Goal: Task Accomplishment & Management: Manage account settings

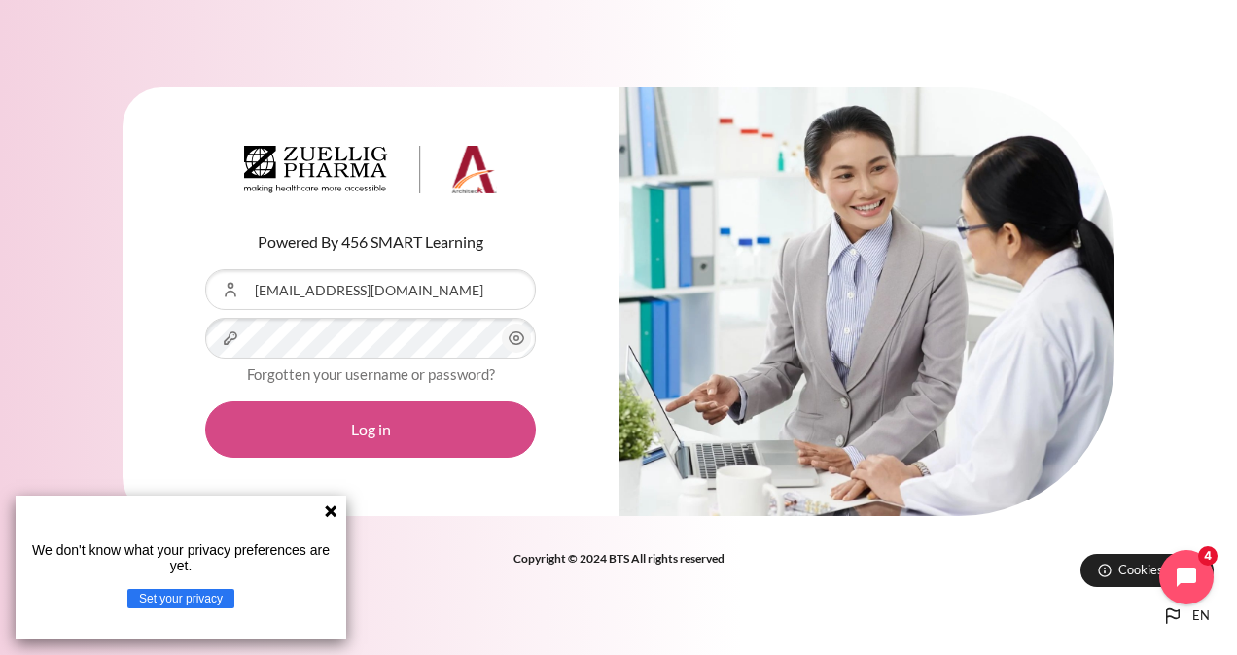
click at [380, 426] on button "Log in" at bounding box center [370, 430] width 331 height 56
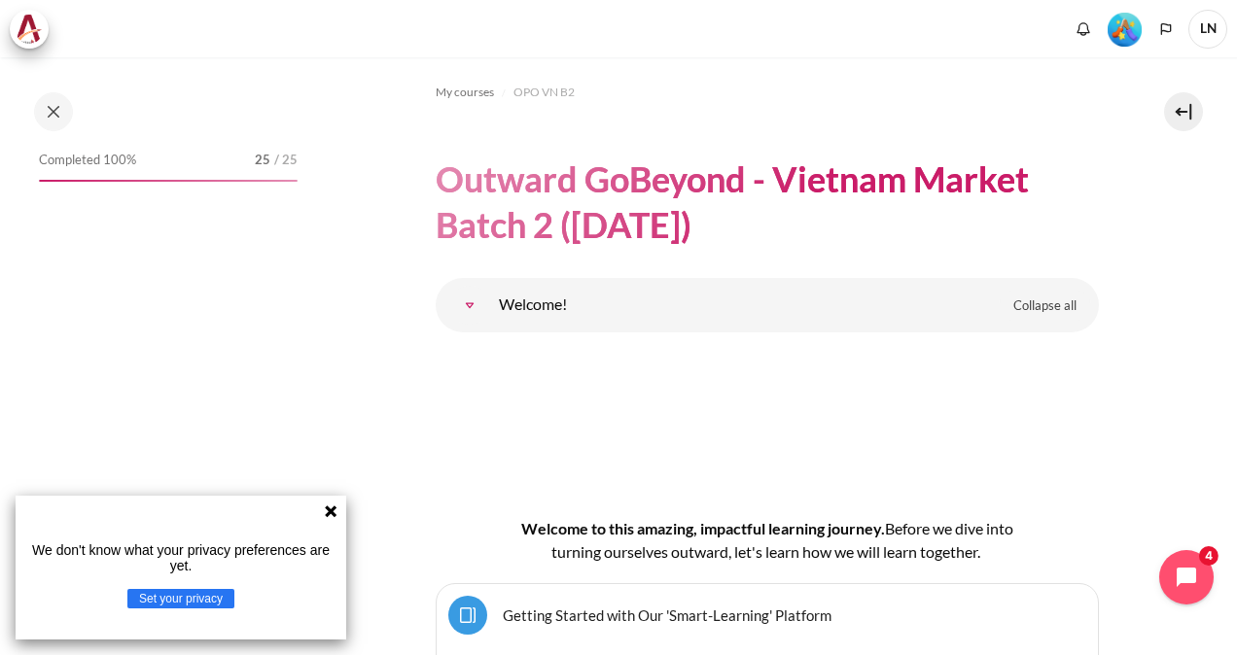
click at [334, 512] on icon at bounding box center [331, 512] width 16 height 16
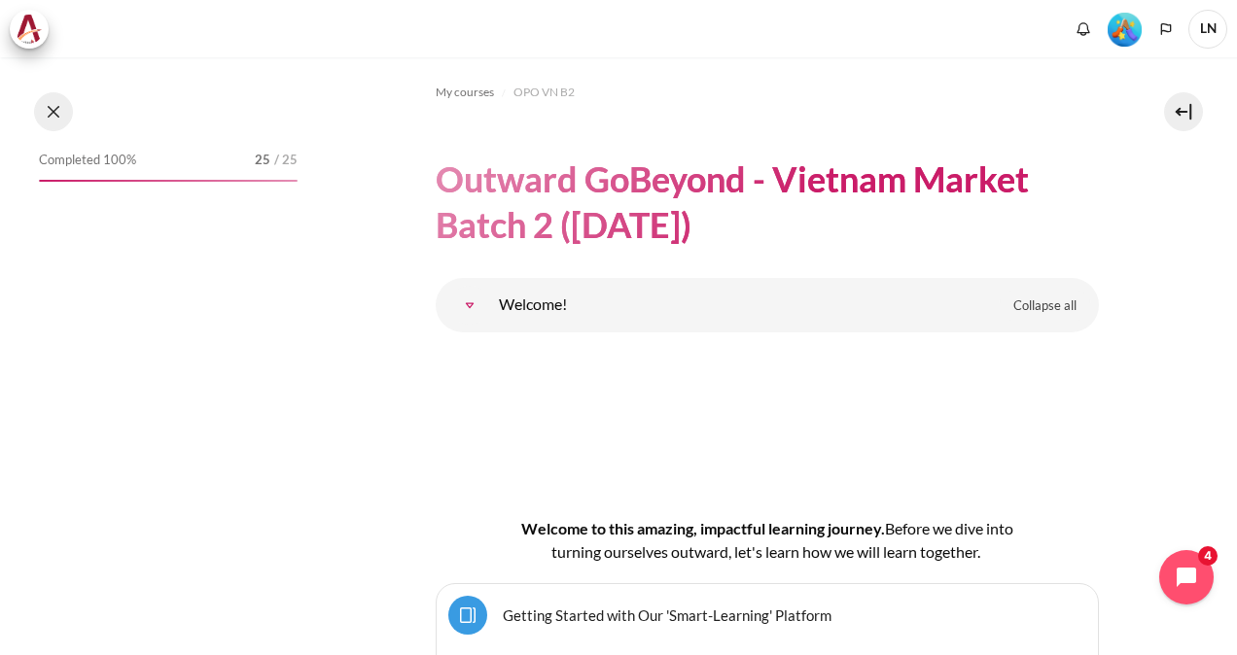
click at [54, 117] on button at bounding box center [53, 111] width 39 height 39
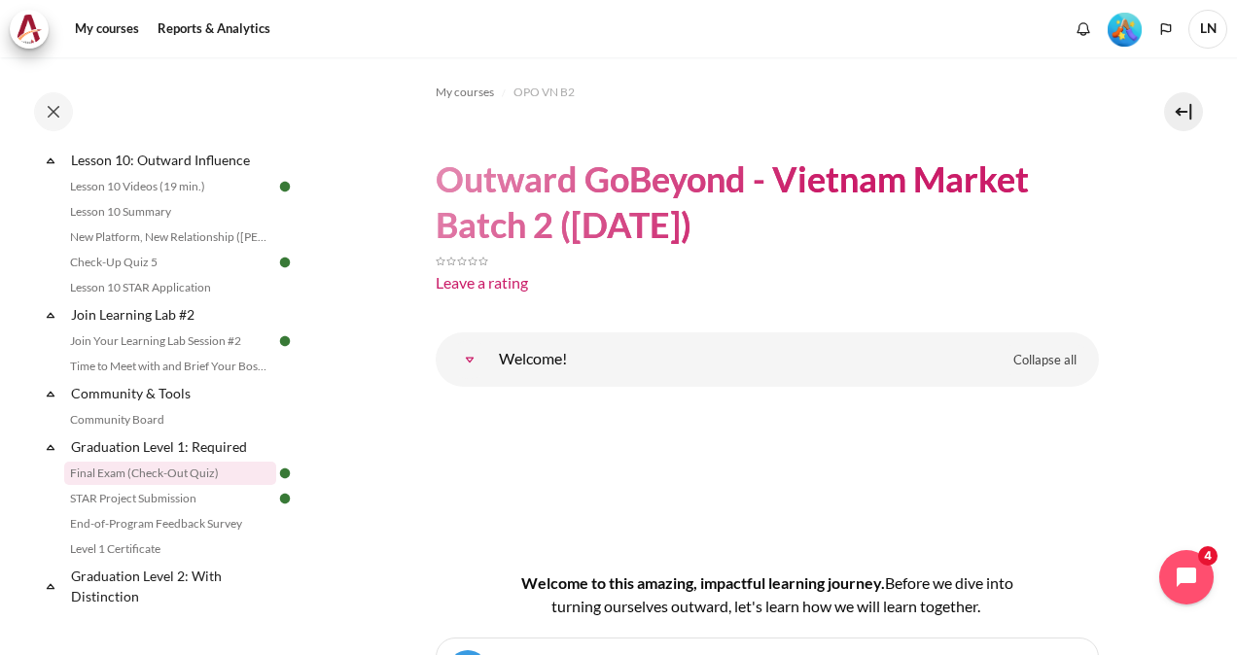
scroll to position [1945, 0]
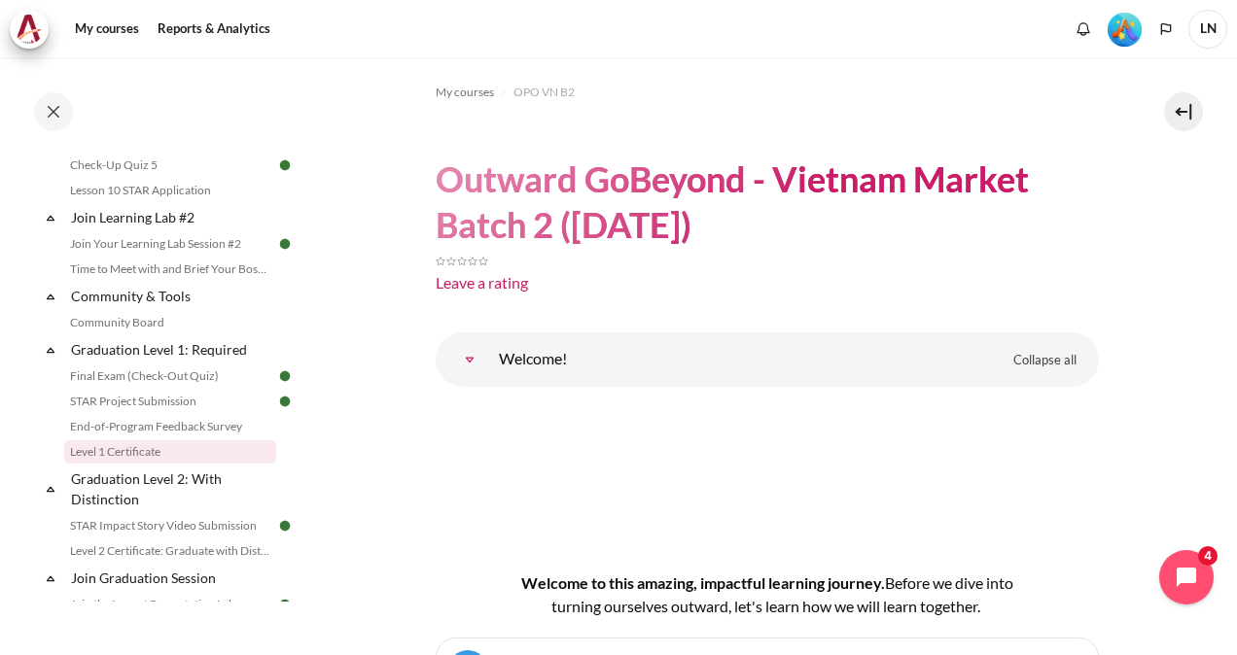
click at [144, 464] on link "Level 1 Certificate" at bounding box center [170, 451] width 212 height 23
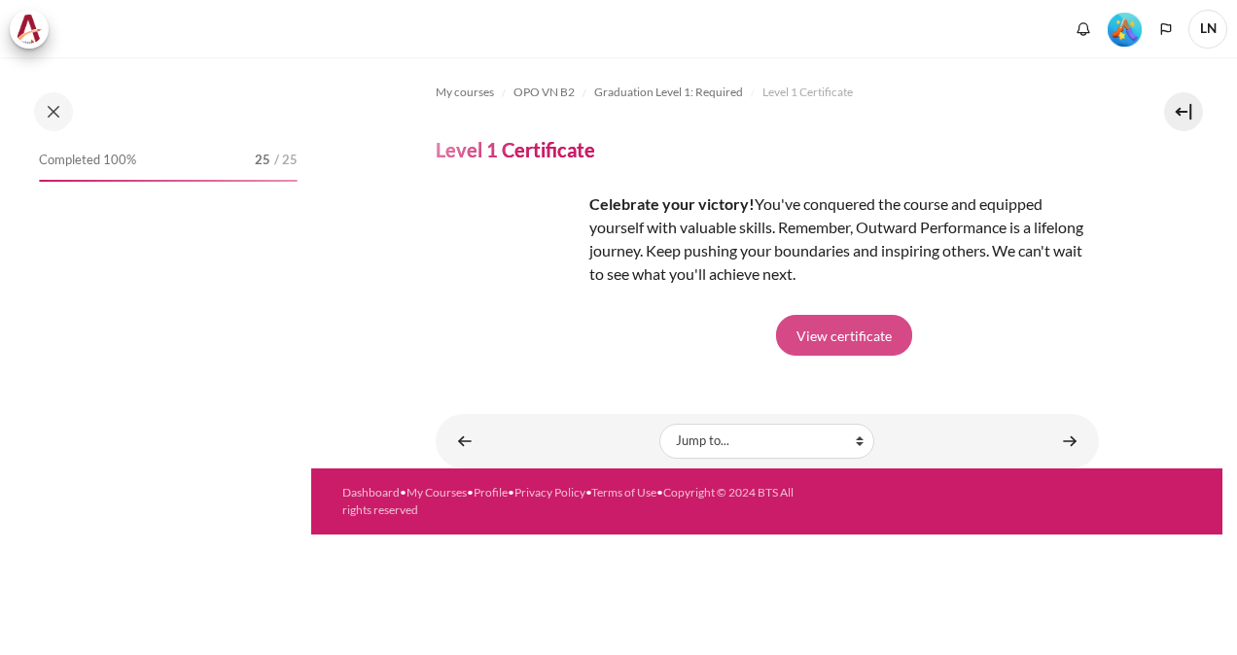
click at [842, 334] on link "View certificate" at bounding box center [844, 335] width 136 height 41
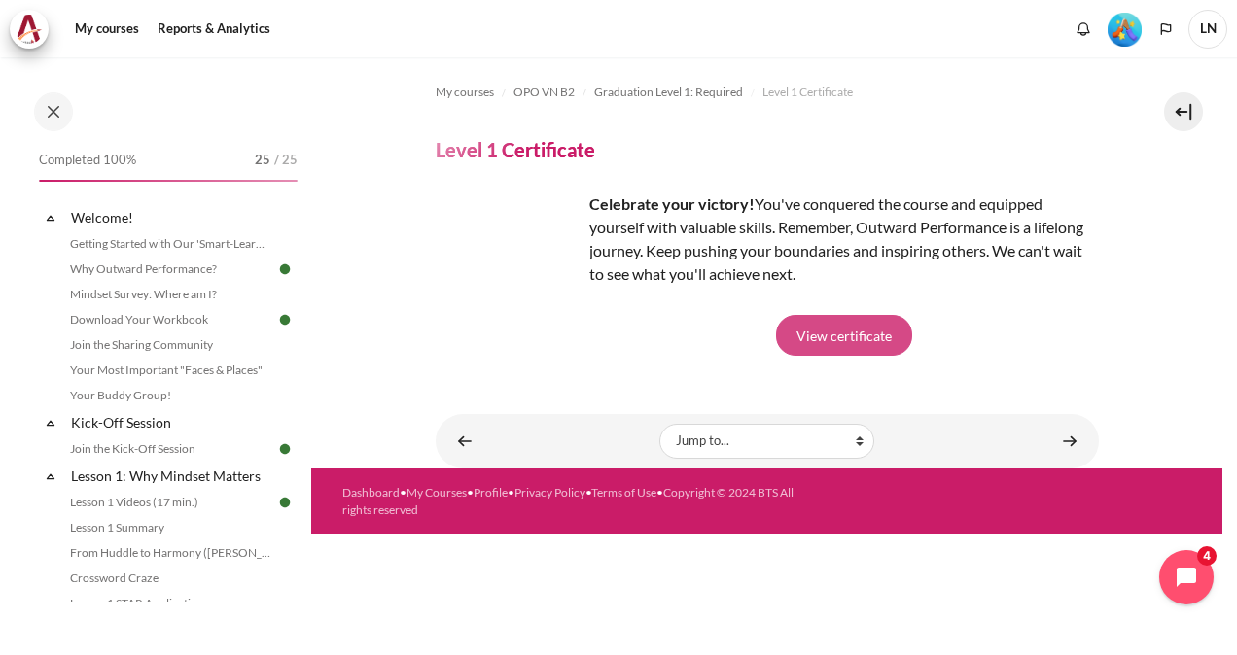
scroll to position [2043, 0]
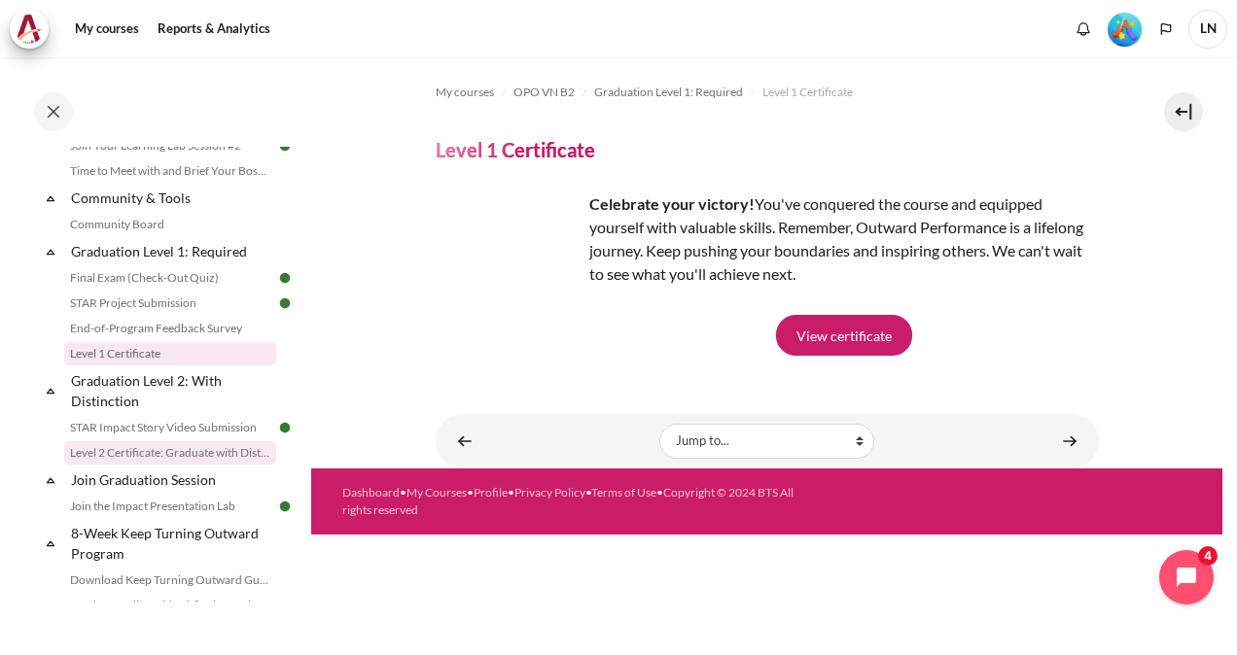
click at [134, 465] on link "Level 2 Certificate: Graduate with Distinction" at bounding box center [170, 452] width 212 height 23
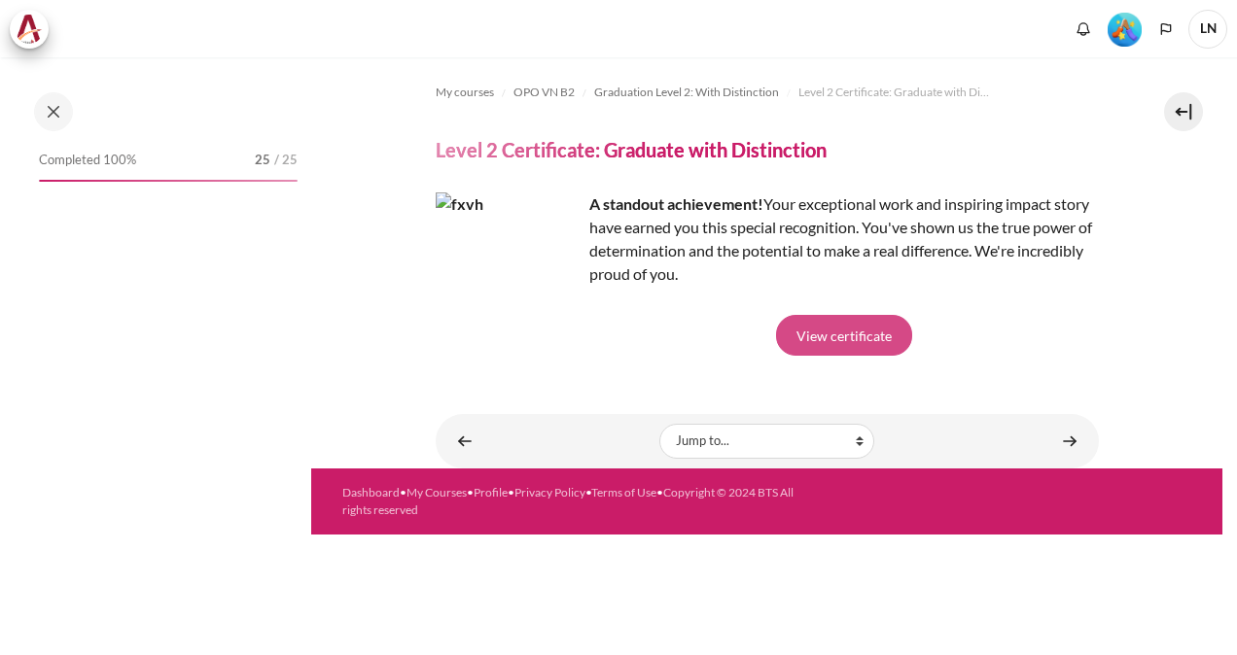
click at [855, 335] on link "View certificate" at bounding box center [844, 335] width 136 height 41
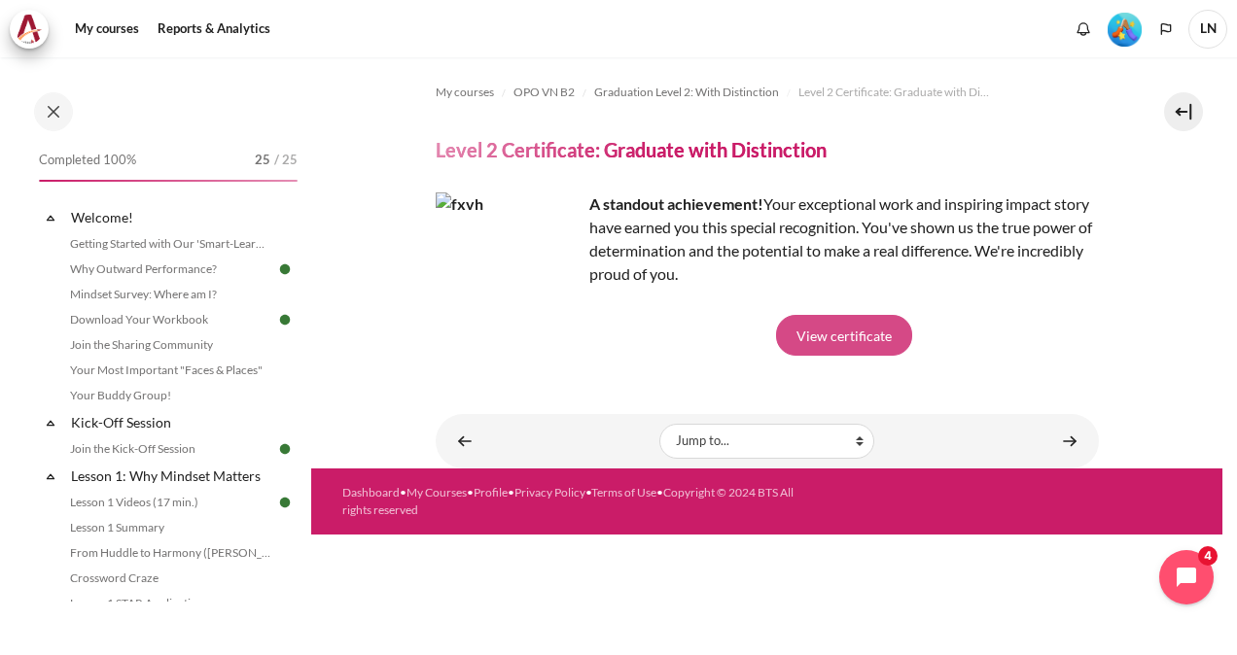
scroll to position [2142, 0]
